Goal: Task Accomplishment & Management: Complete application form

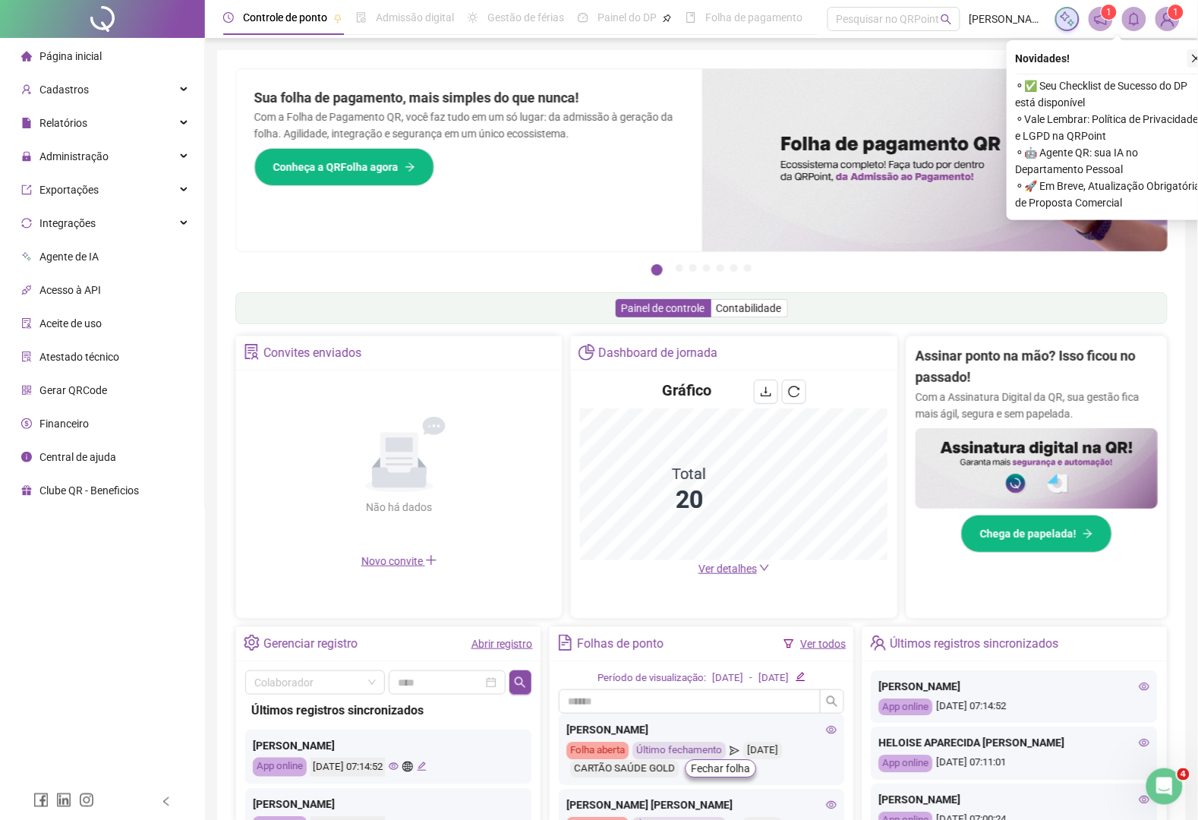
click at [1194, 58] on icon "close" at bounding box center [1196, 58] width 11 height 11
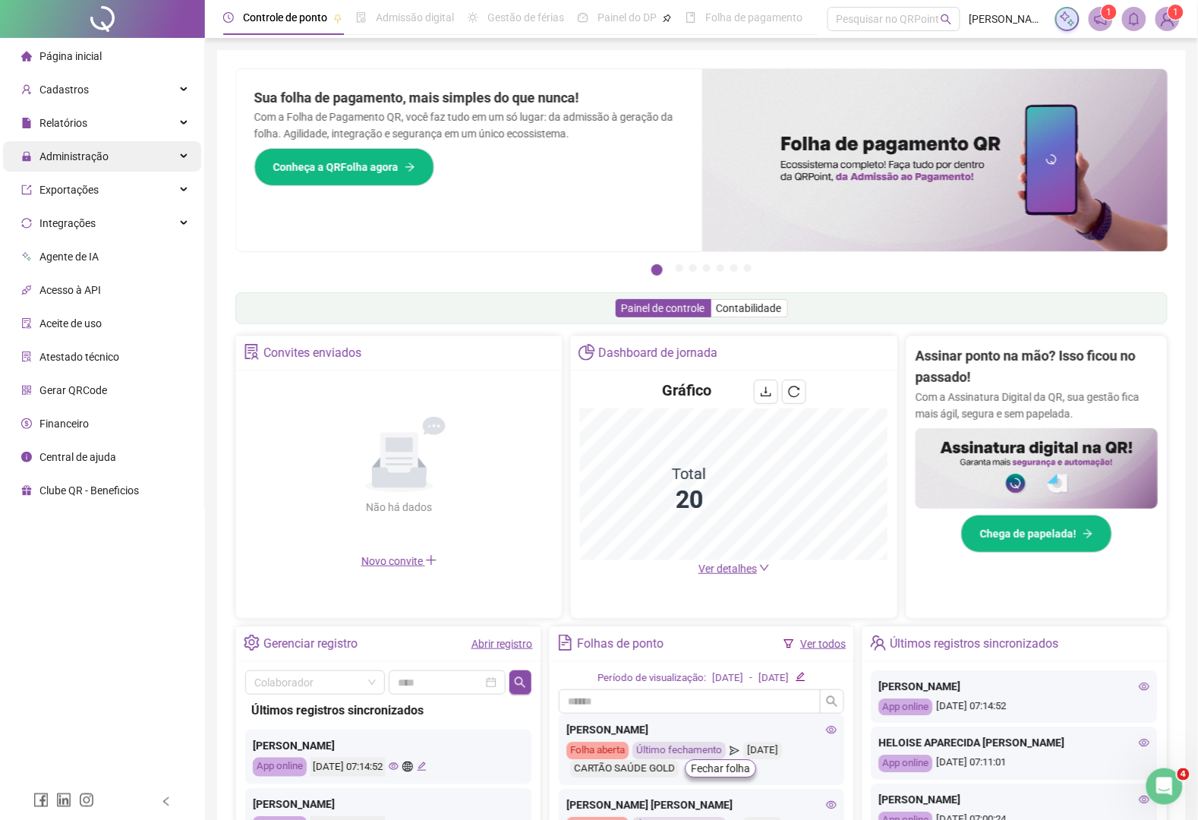
click at [63, 153] on span "Administração" at bounding box center [73, 156] width 69 height 12
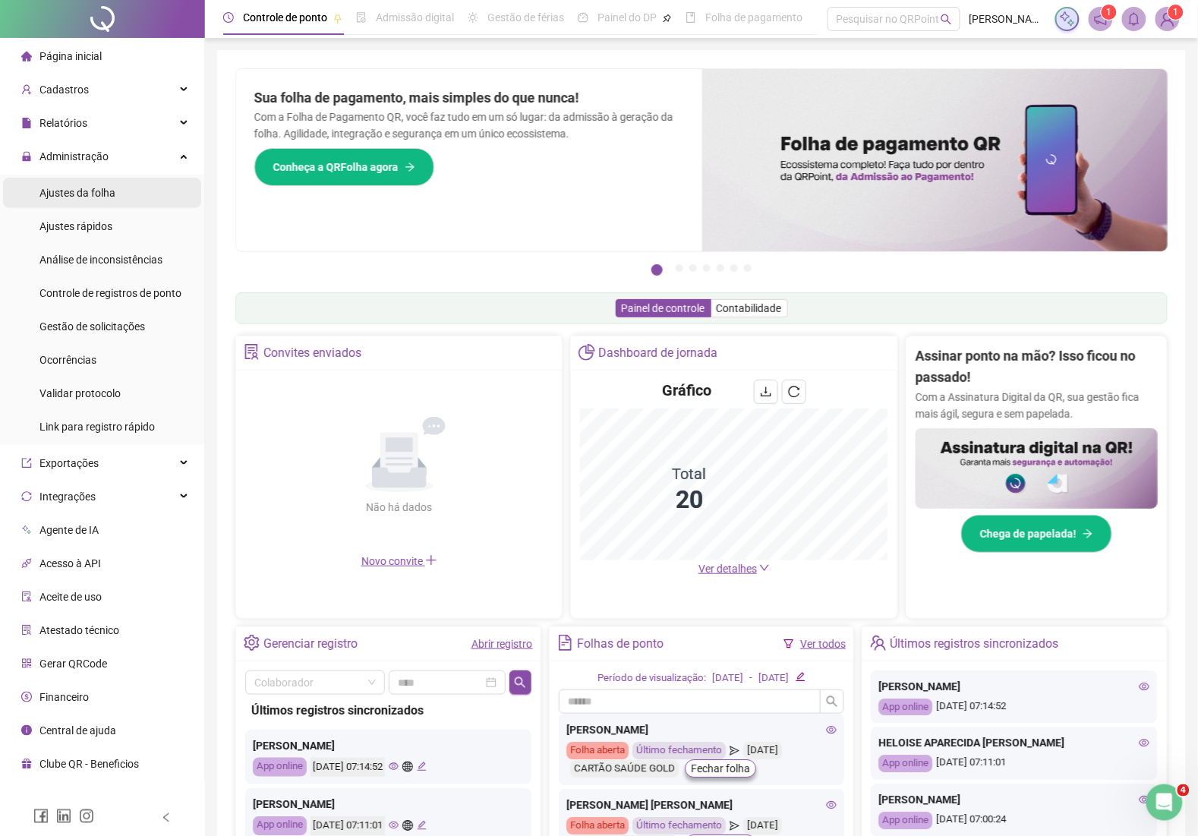
click at [97, 199] on span "Ajustes da folha" at bounding box center [77, 193] width 76 height 12
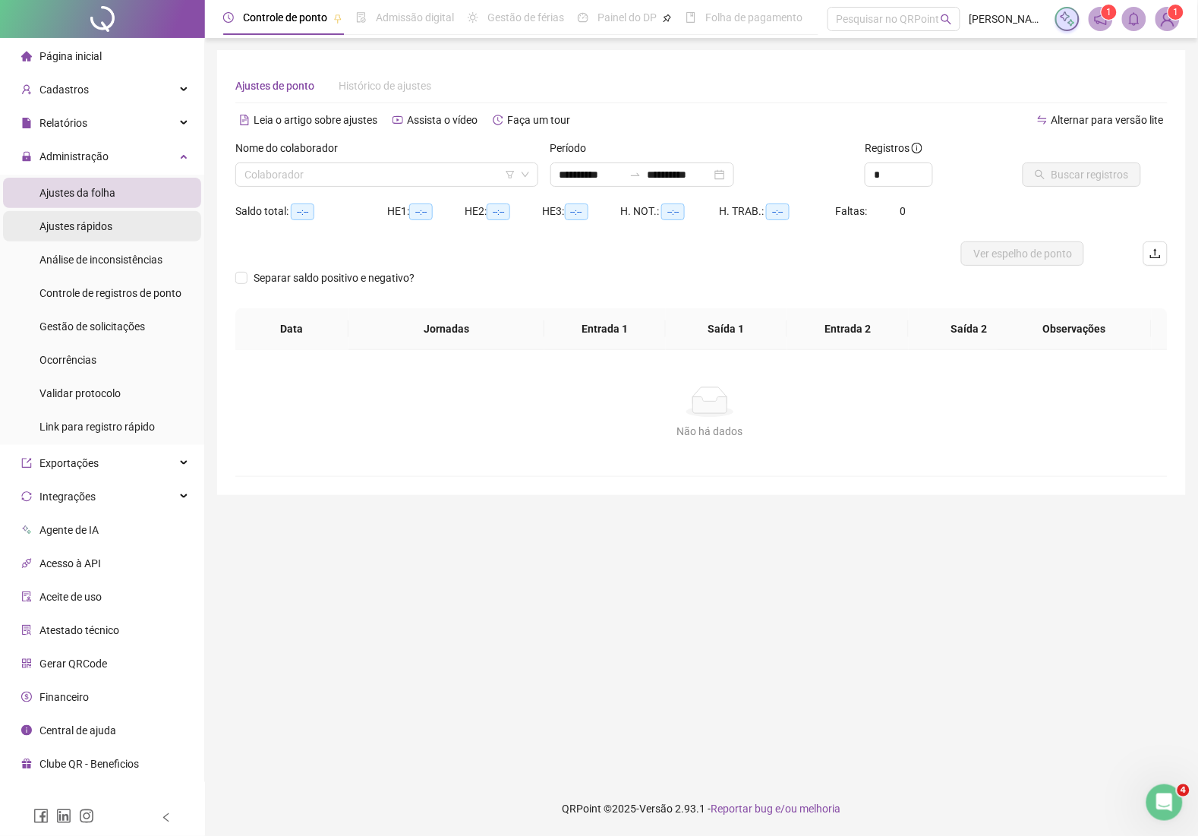
click at [85, 230] on span "Ajustes rápidos" at bounding box center [75, 226] width 73 height 12
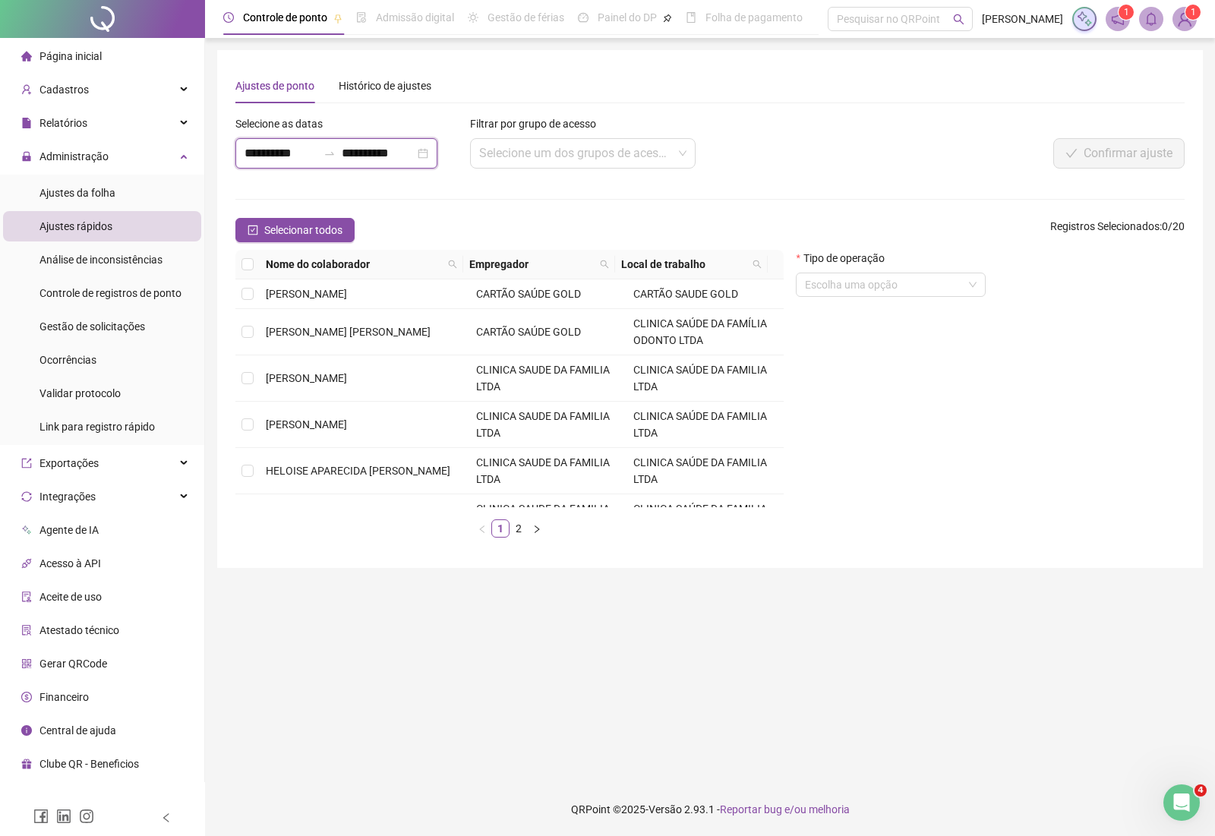
click at [274, 149] on input "**********" at bounding box center [280, 153] width 73 height 18
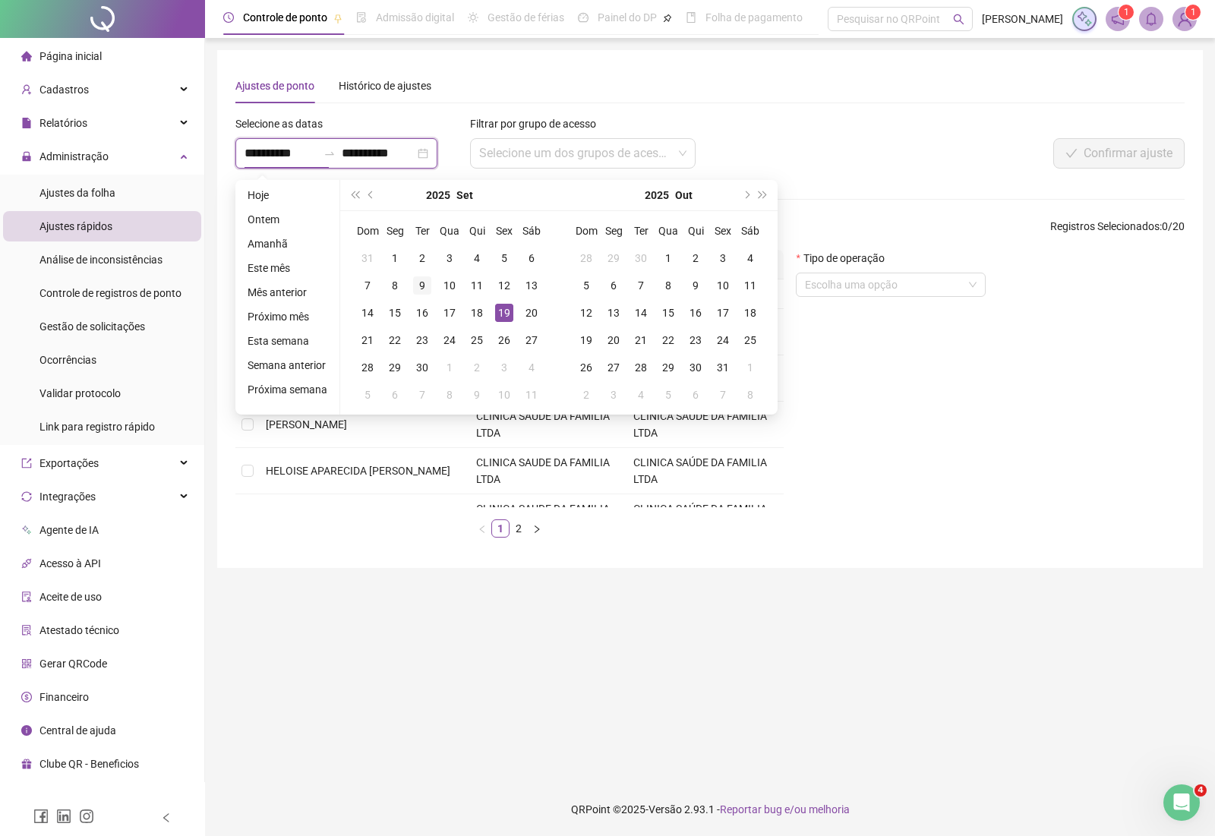
type input "**********"
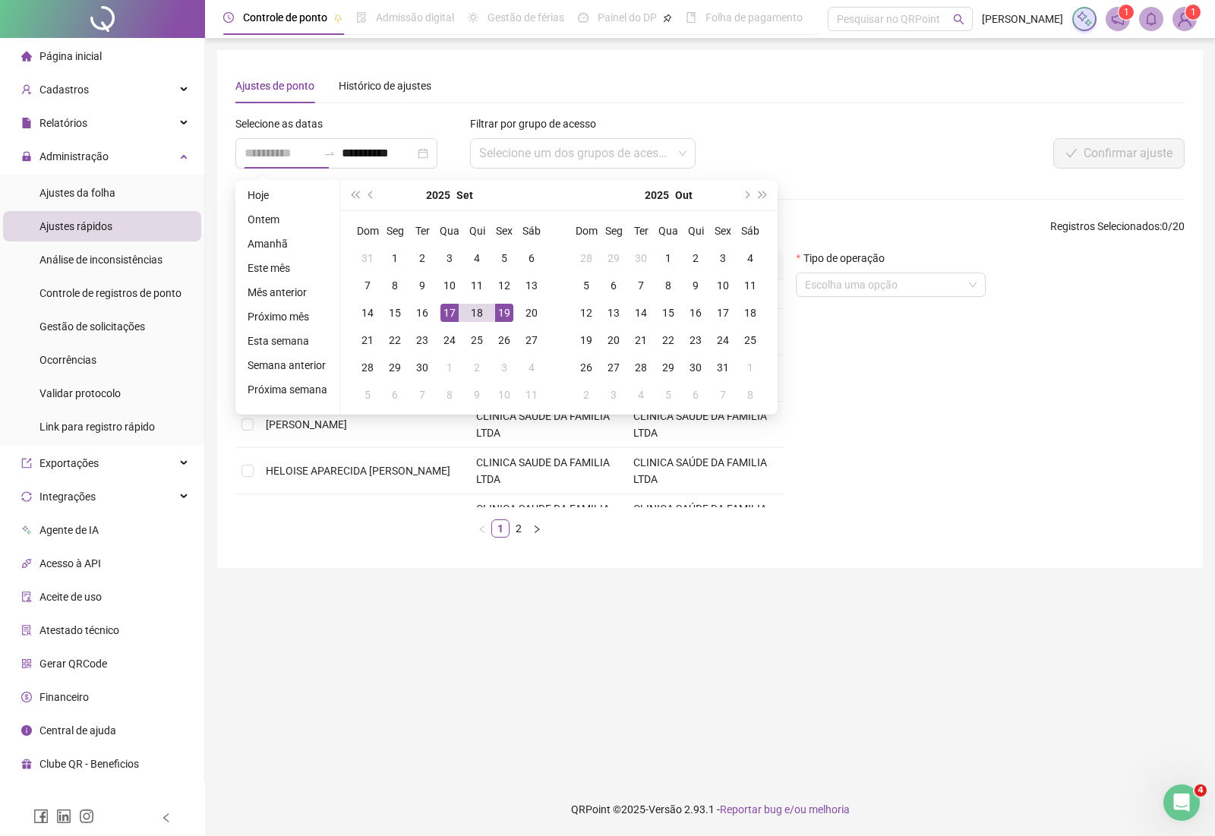
click at [446, 316] on div "17" at bounding box center [449, 313] width 18 height 18
type input "**********"
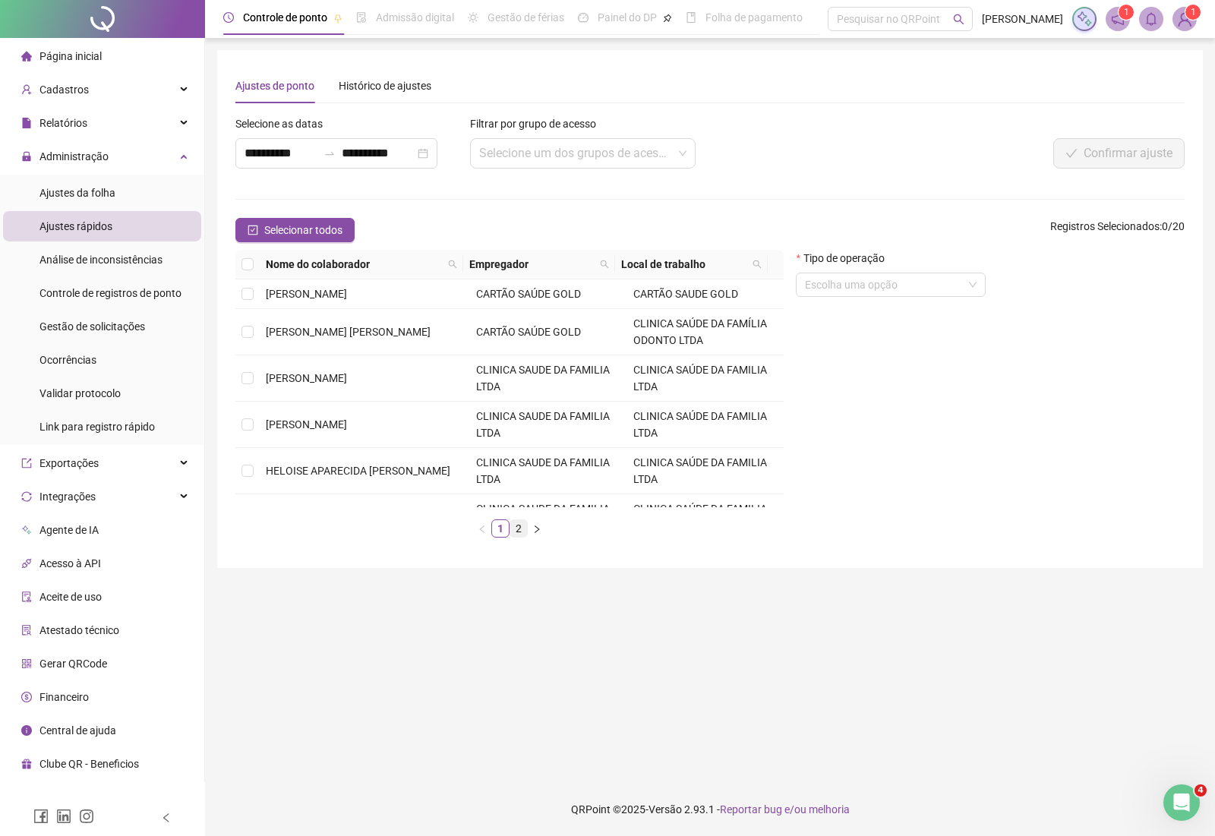
click at [518, 532] on link "2" at bounding box center [518, 528] width 17 height 17
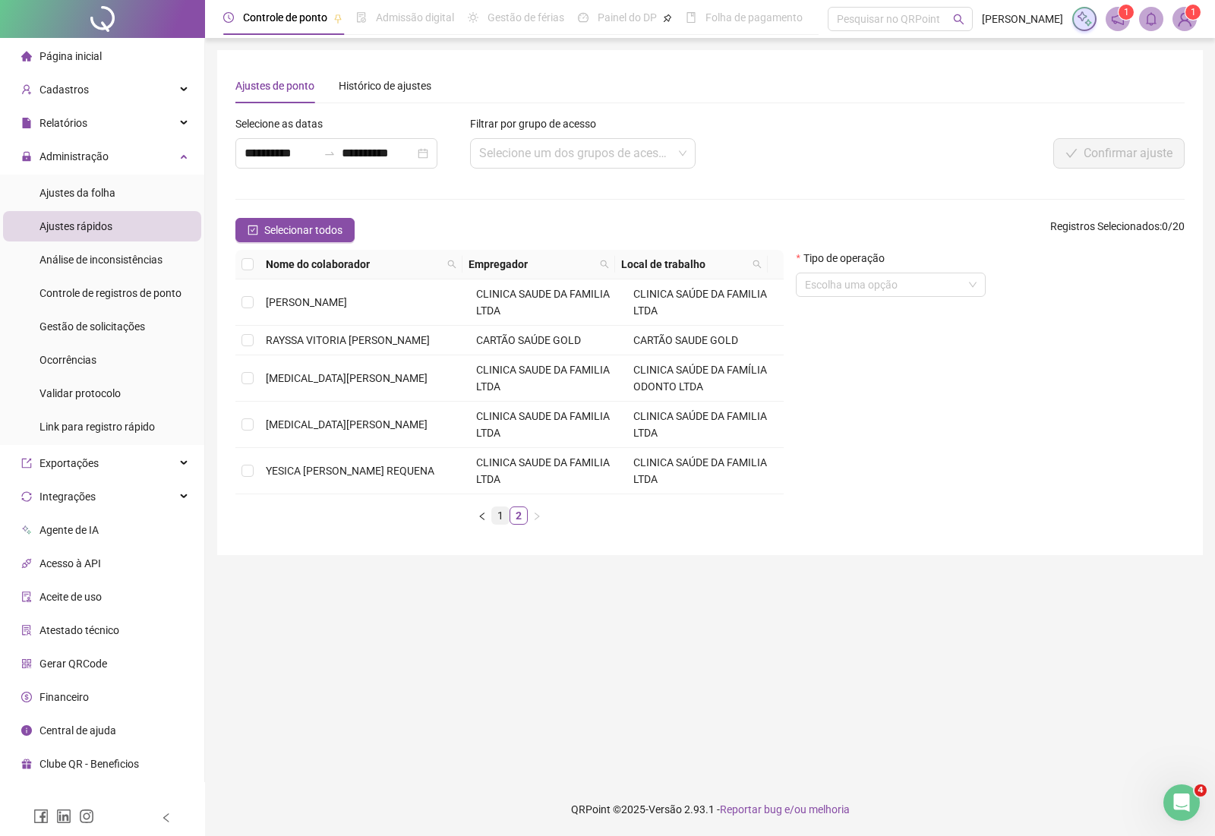
click at [494, 515] on link "1" at bounding box center [500, 515] width 17 height 17
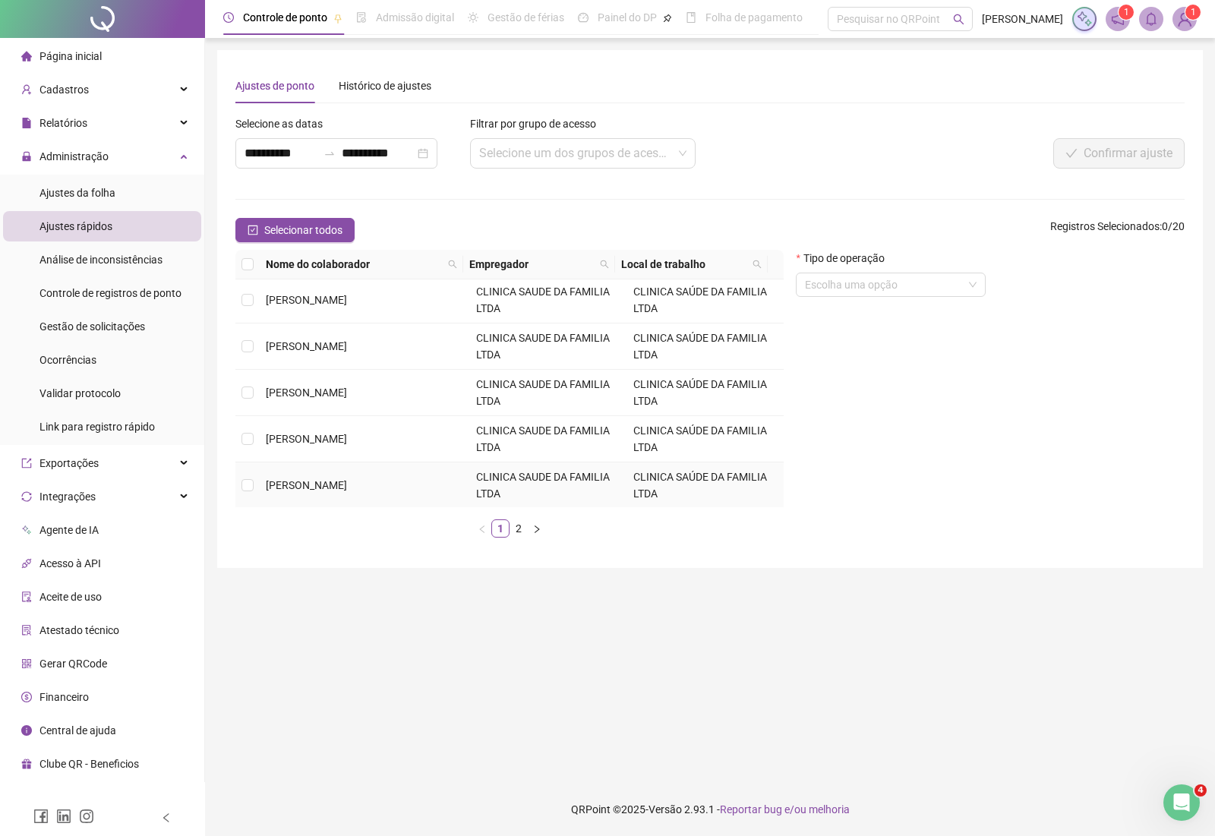
scroll to position [452, 0]
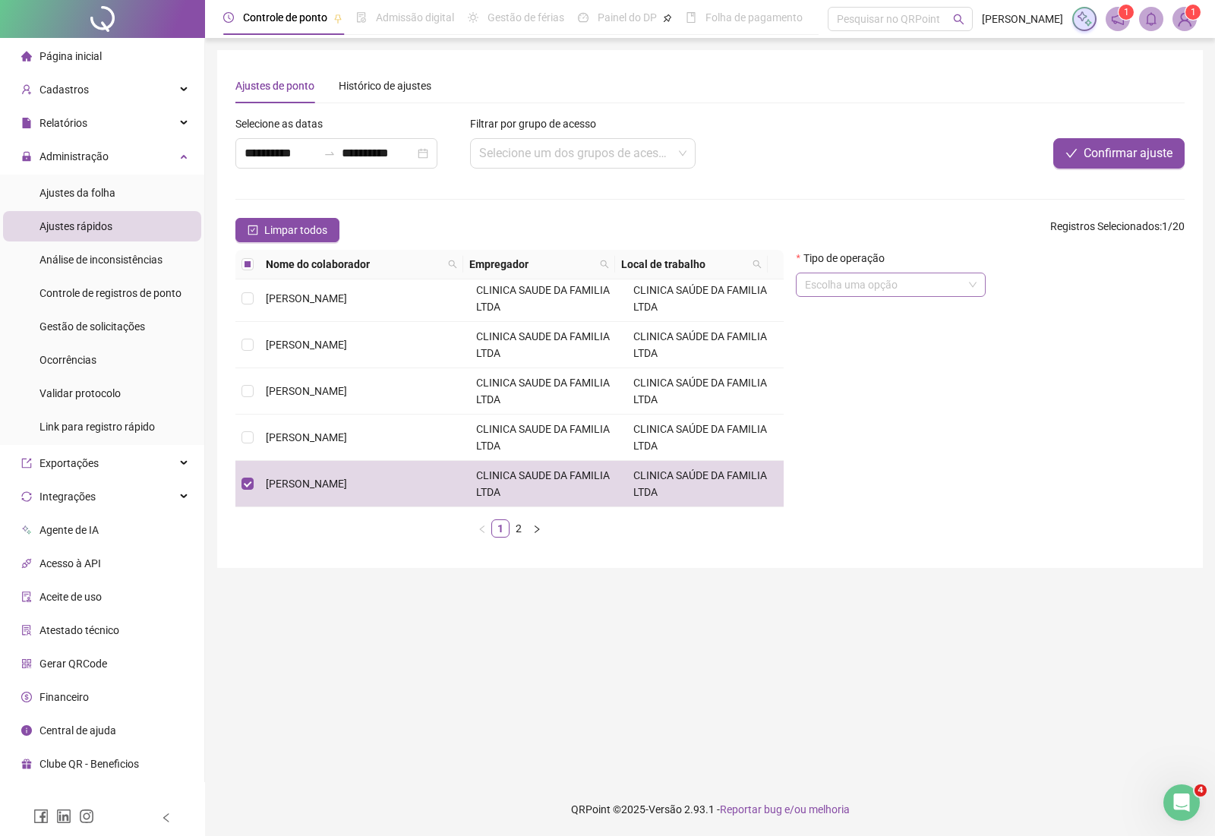
click at [873, 290] on input "search" at bounding box center [884, 284] width 158 height 23
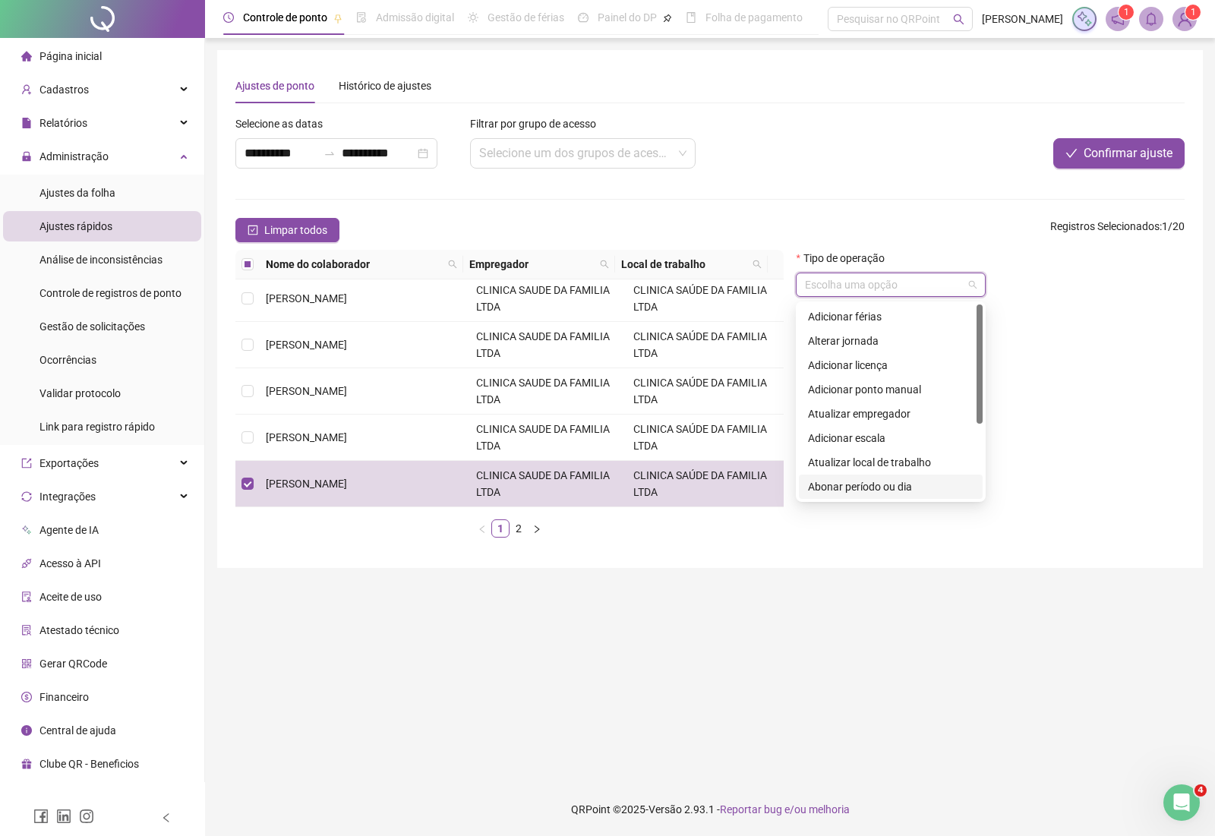
click at [871, 491] on div "Abonar período ou dia" at bounding box center [890, 486] width 165 height 17
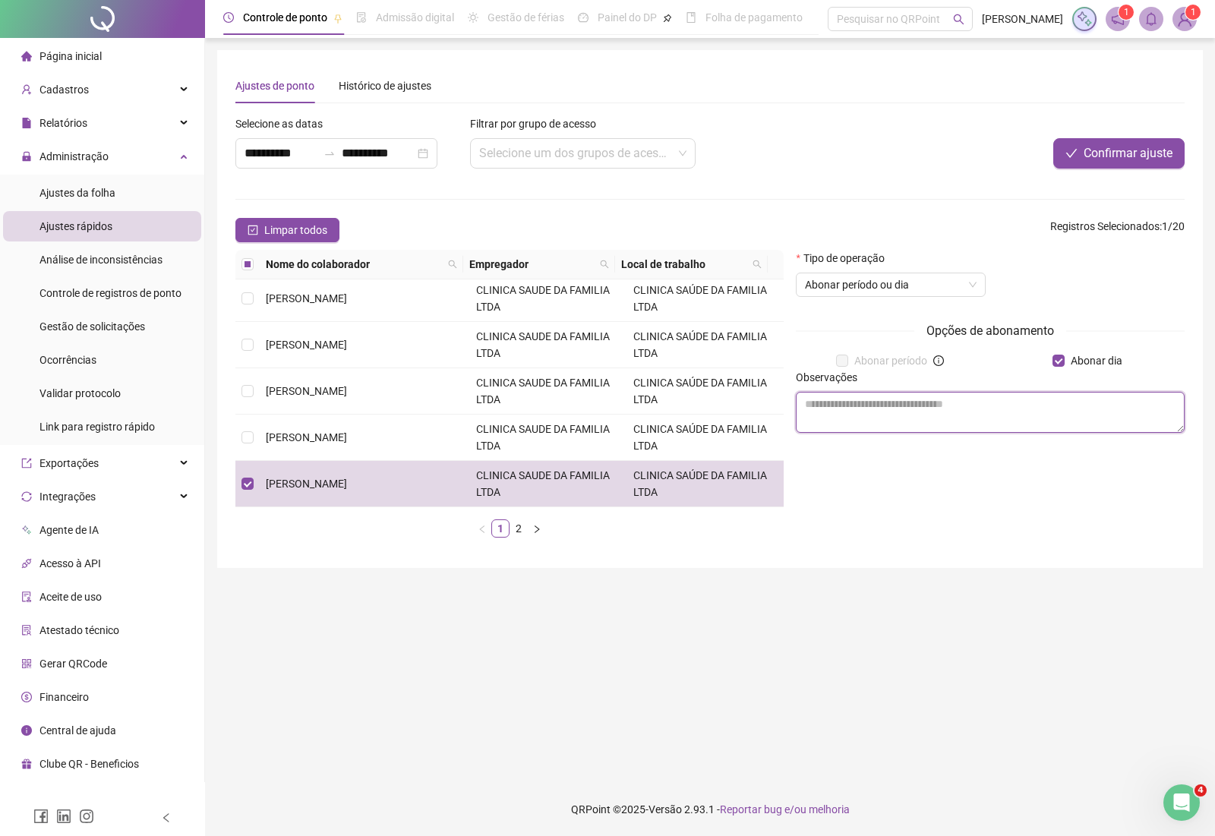
click at [1007, 426] on textarea at bounding box center [990, 412] width 389 height 41
type textarea "********"
click at [1163, 146] on span "Confirmar ajuste" at bounding box center [1127, 153] width 89 height 18
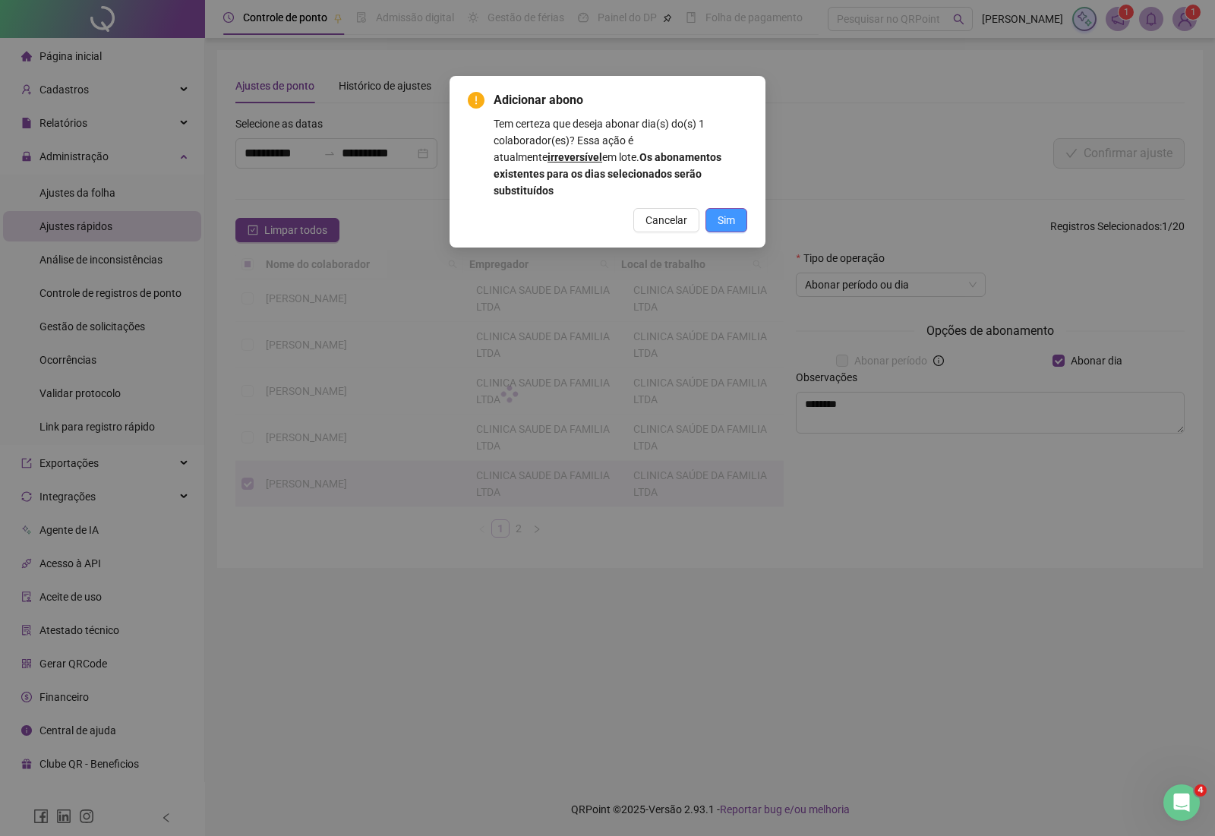
click at [734, 212] on span "Sim" at bounding box center [725, 220] width 17 height 17
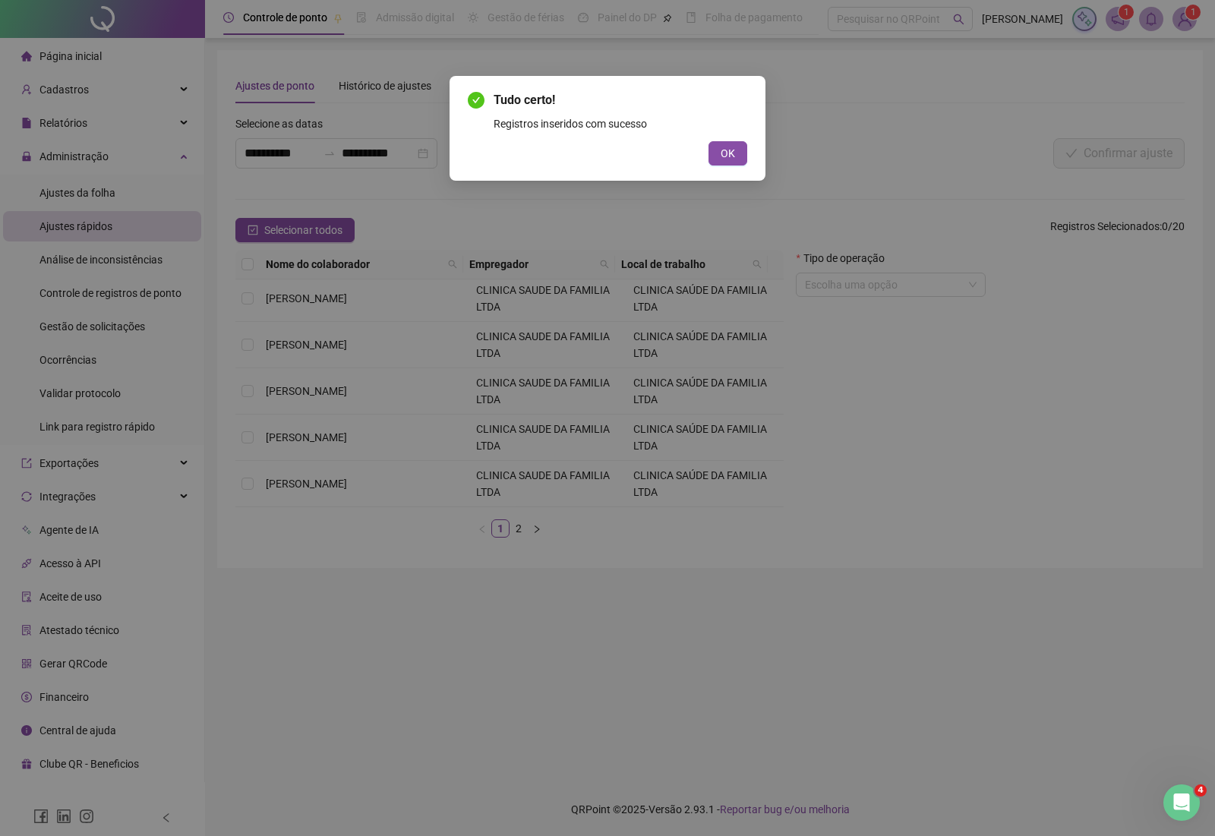
click at [46, 192] on div "Tudo certo! Registros inseridos com sucesso OK" at bounding box center [607, 418] width 1215 height 836
click at [733, 149] on span "OK" at bounding box center [727, 153] width 14 height 17
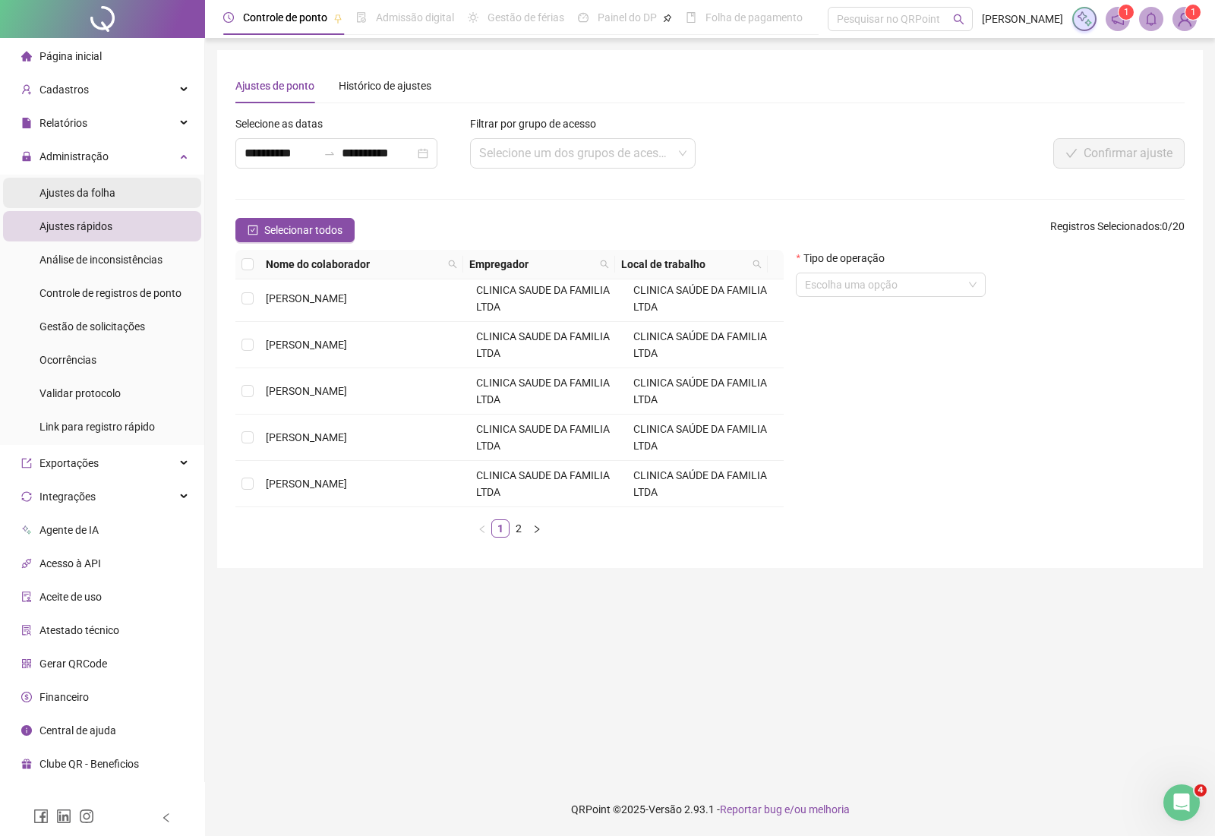
click at [58, 184] on div "Ajustes da folha" at bounding box center [77, 193] width 76 height 30
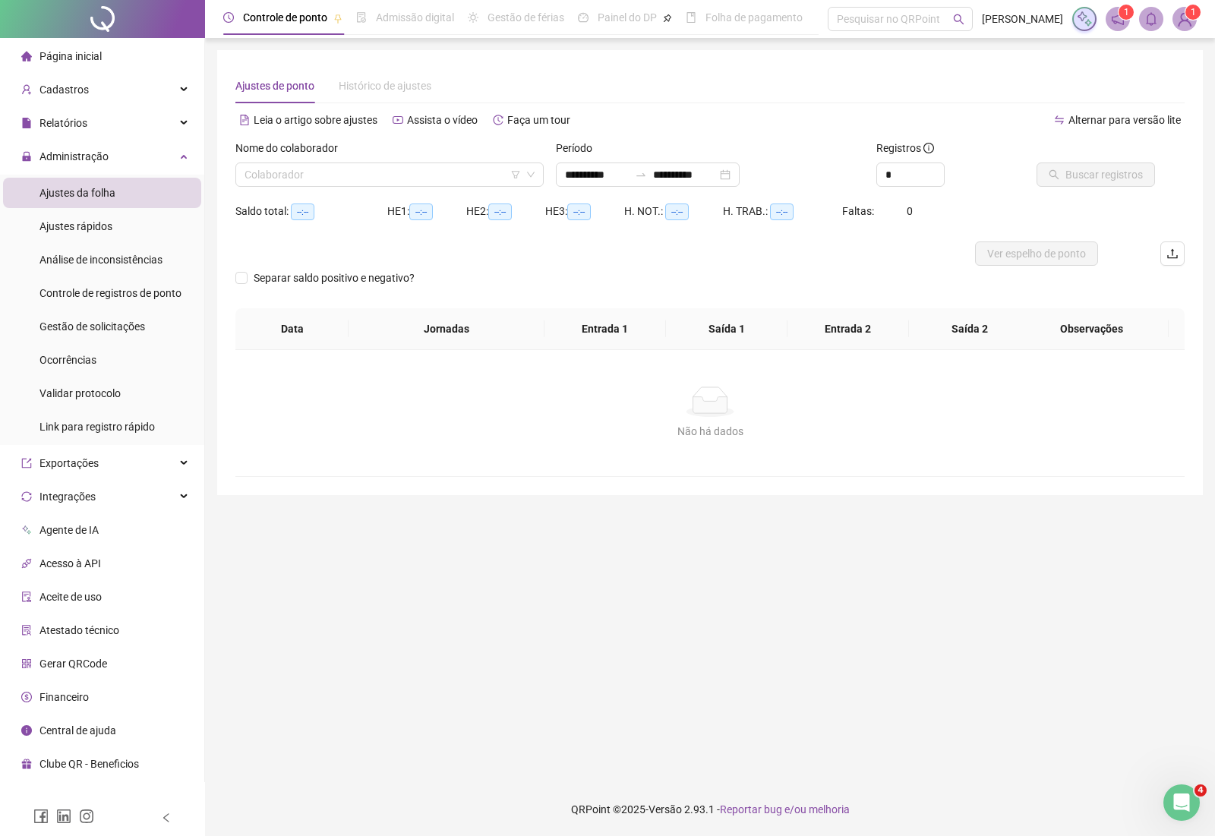
type input "**********"
click at [438, 175] on input "search" at bounding box center [382, 174] width 276 height 23
click at [347, 178] on input "search" at bounding box center [382, 174] width 276 height 23
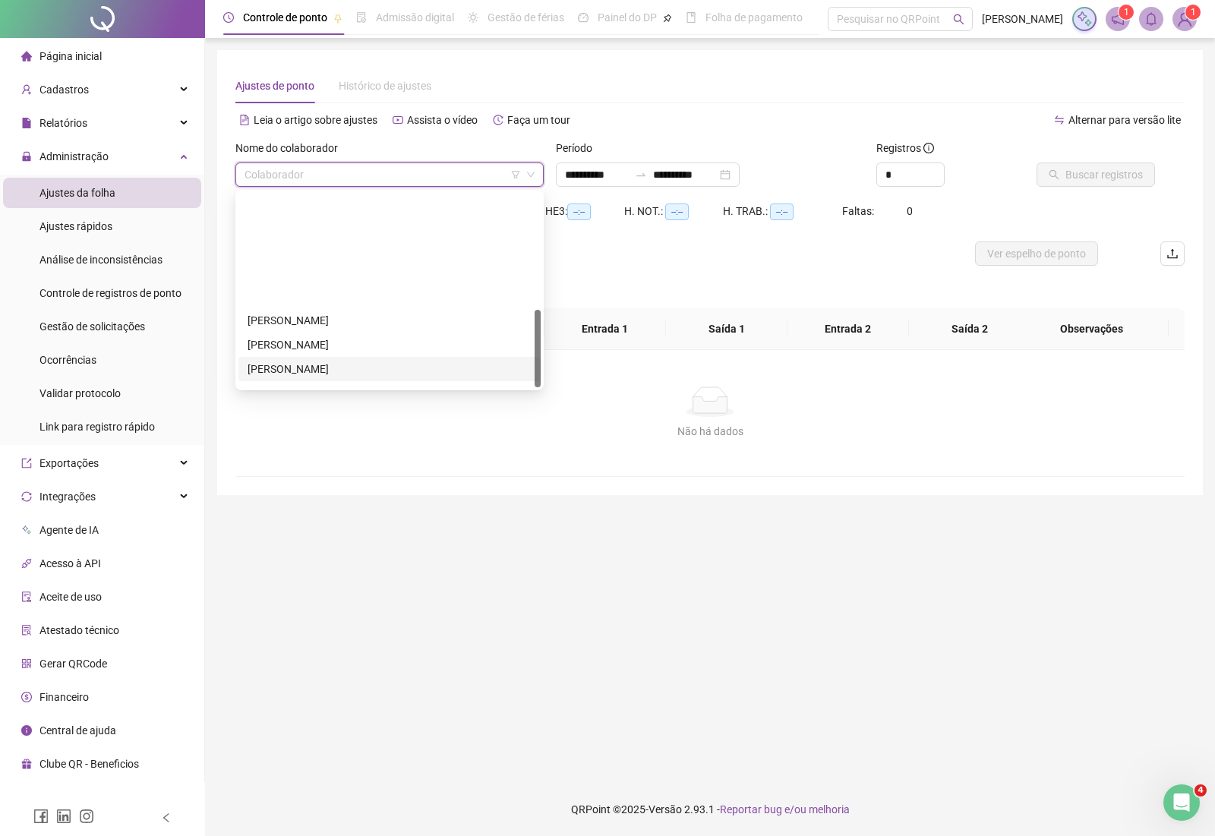
scroll to position [291, 0]
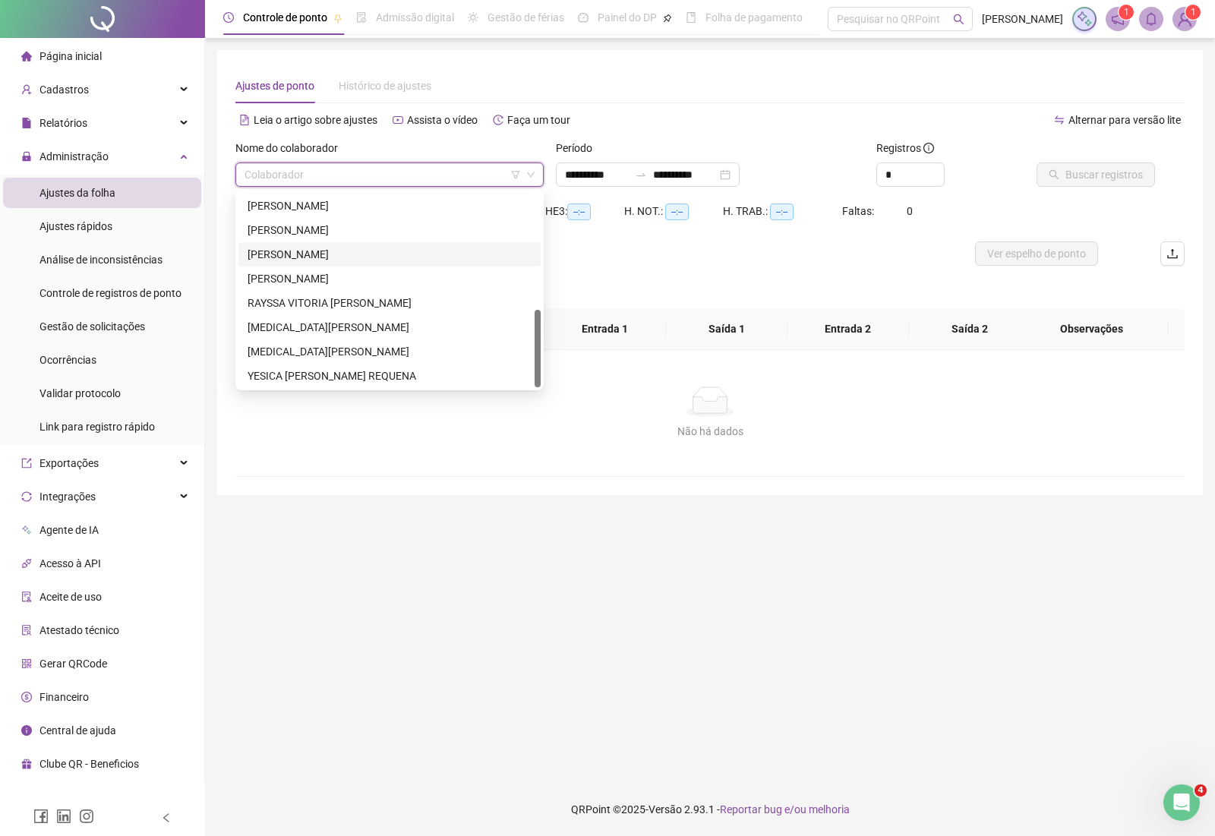
drag, startPoint x: 350, startPoint y: 247, endPoint x: 403, endPoint y: 260, distance: 54.7
click at [350, 247] on div "[PERSON_NAME]" at bounding box center [389, 254] width 284 height 17
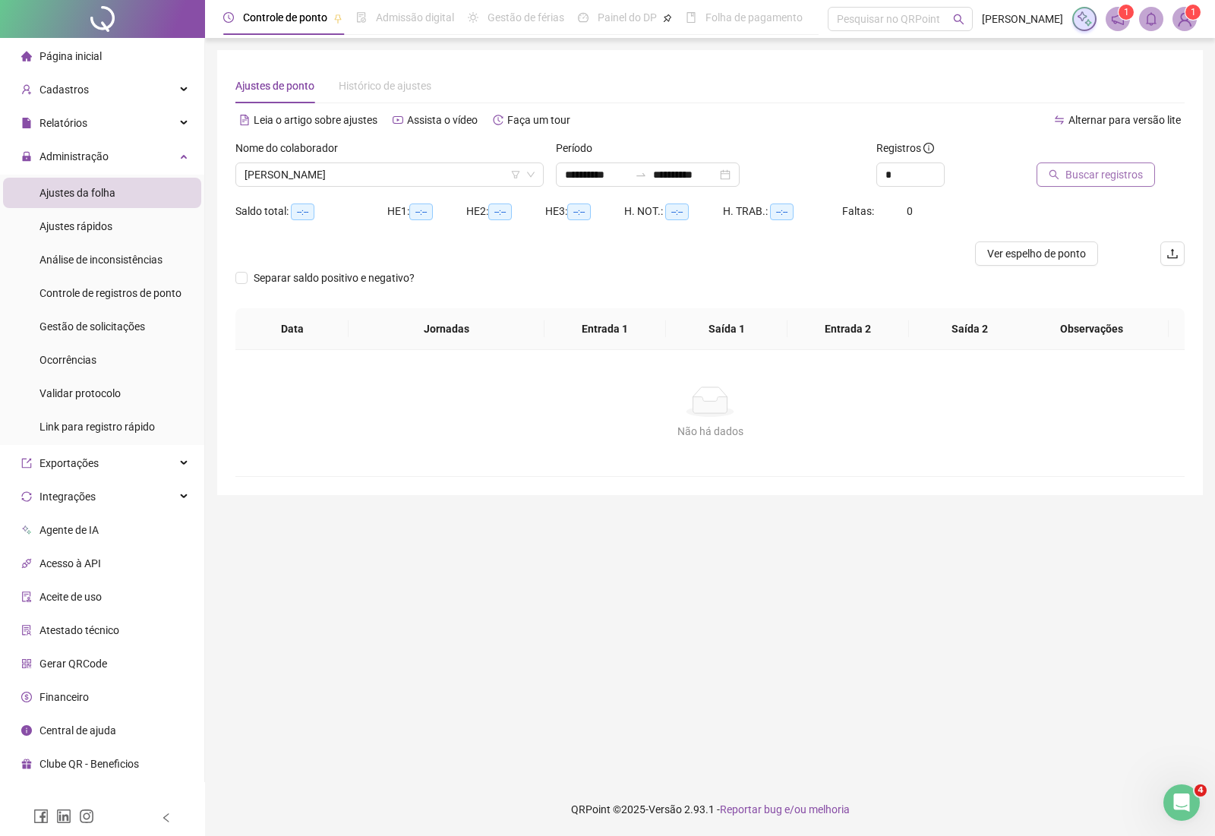
click at [1093, 172] on span "Buscar registros" at bounding box center [1103, 174] width 77 height 17
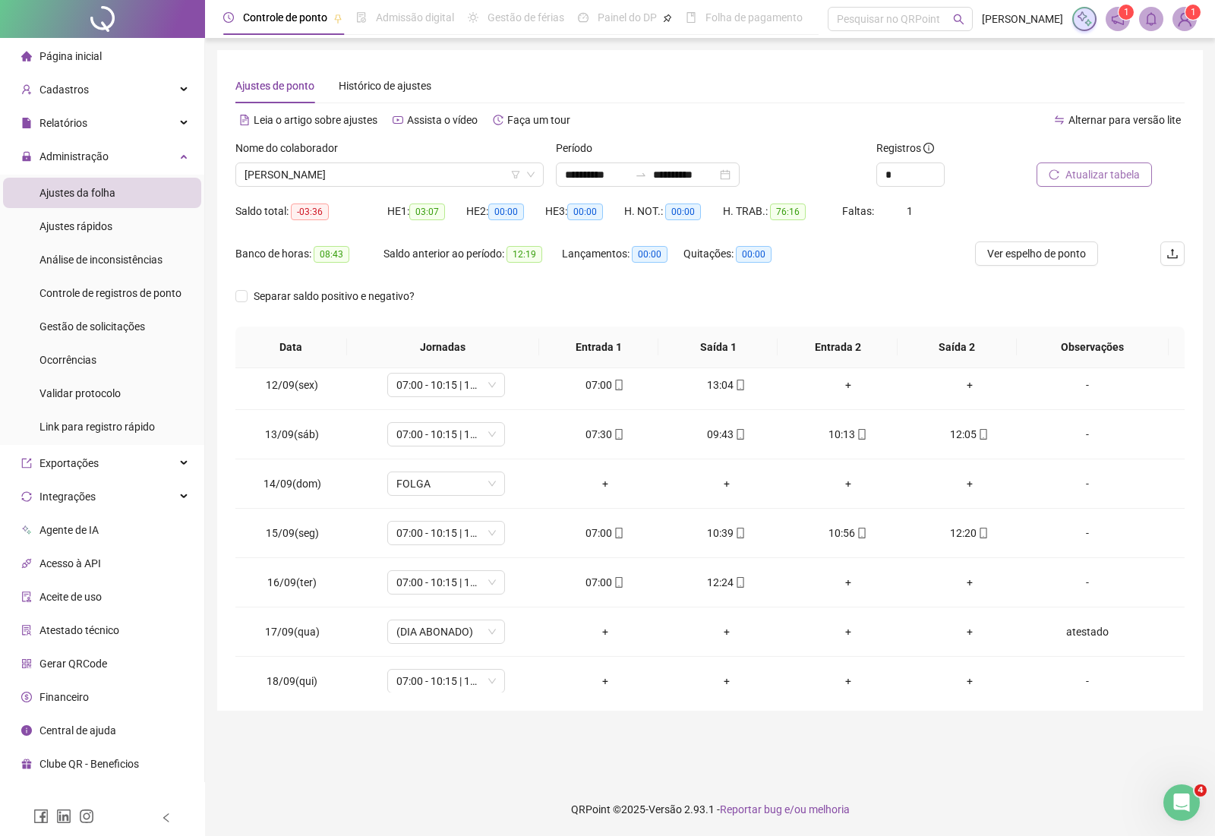
scroll to position [567, 0]
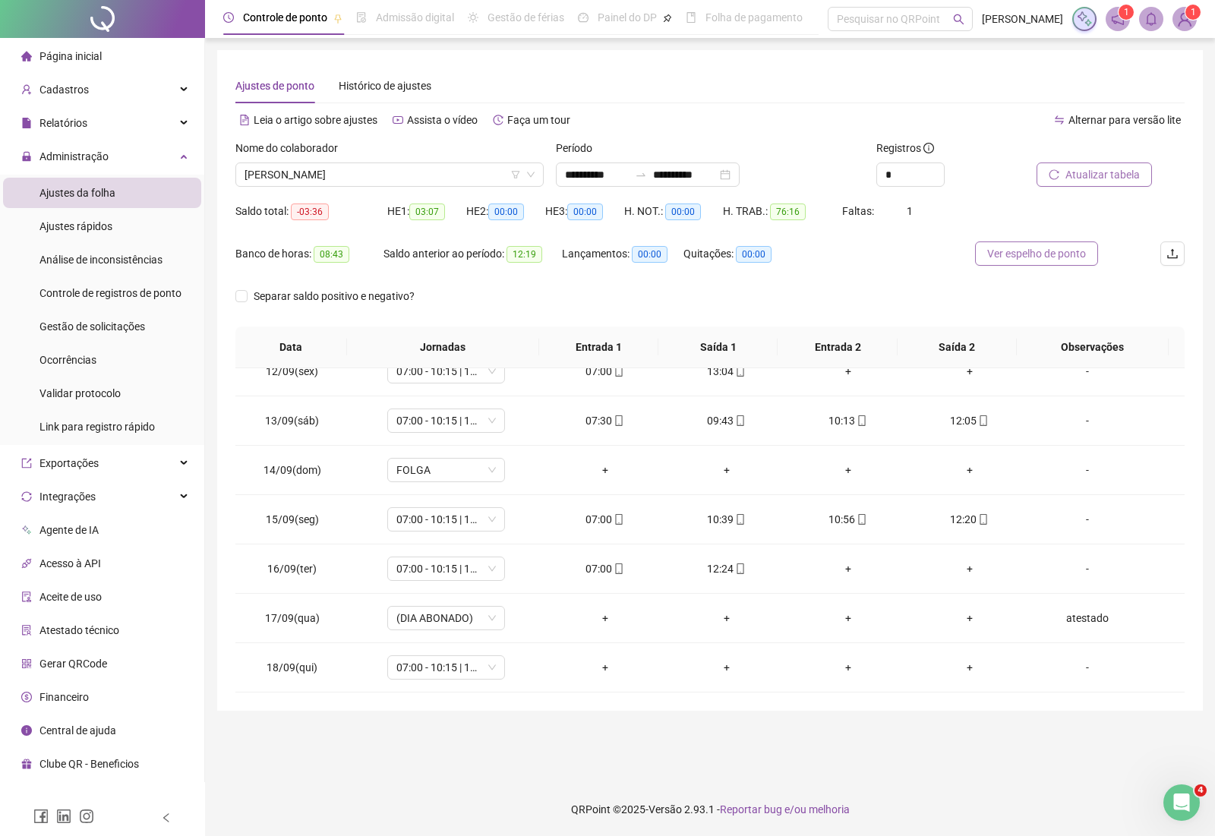
click at [1057, 260] on span "Ver espelho de ponto" at bounding box center [1036, 253] width 99 height 17
click at [405, 670] on span "07:00 - 10:15 | 10:30 - 12:15" at bounding box center [445, 667] width 99 height 23
type input "****"
click at [471, 638] on div "Folga compensatória" at bounding box center [455, 636] width 100 height 17
click at [509, 632] on span "Sim" at bounding box center [514, 627] width 17 height 17
